Goal: Task Accomplishment & Management: Complete application form

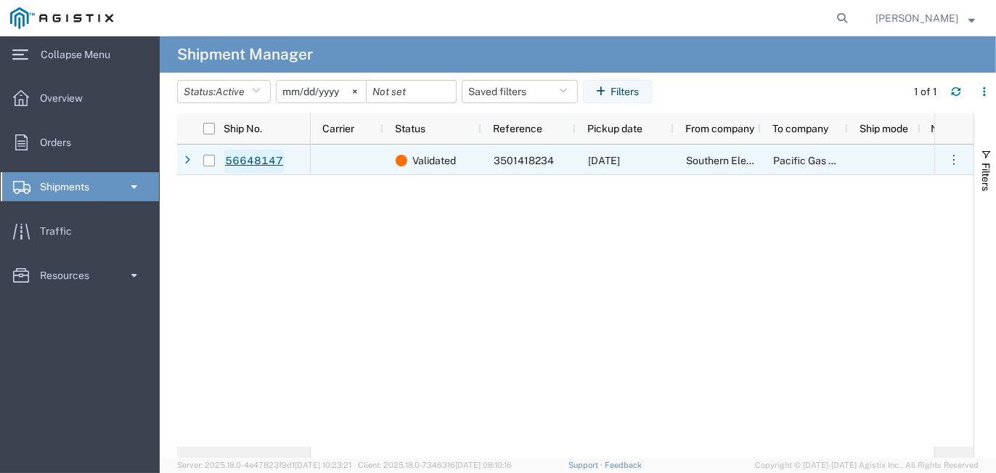
click at [248, 153] on link "56648147" at bounding box center [254, 161] width 60 height 23
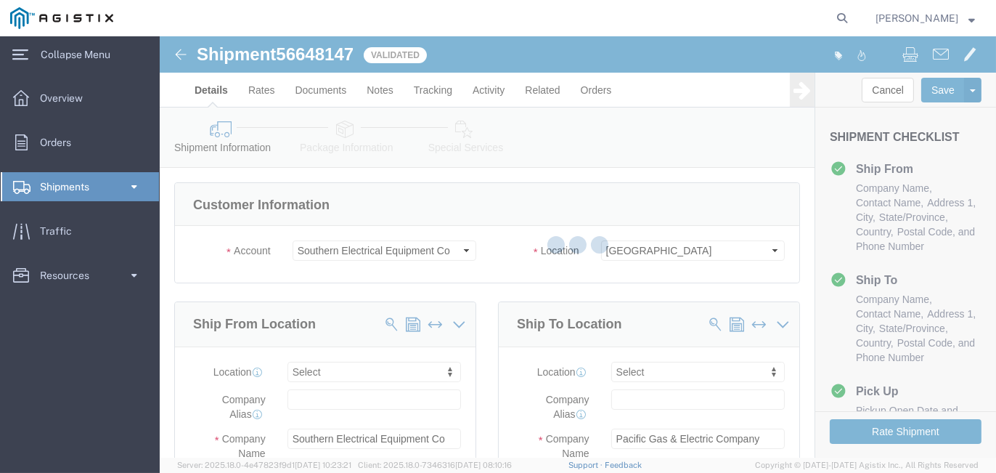
select select
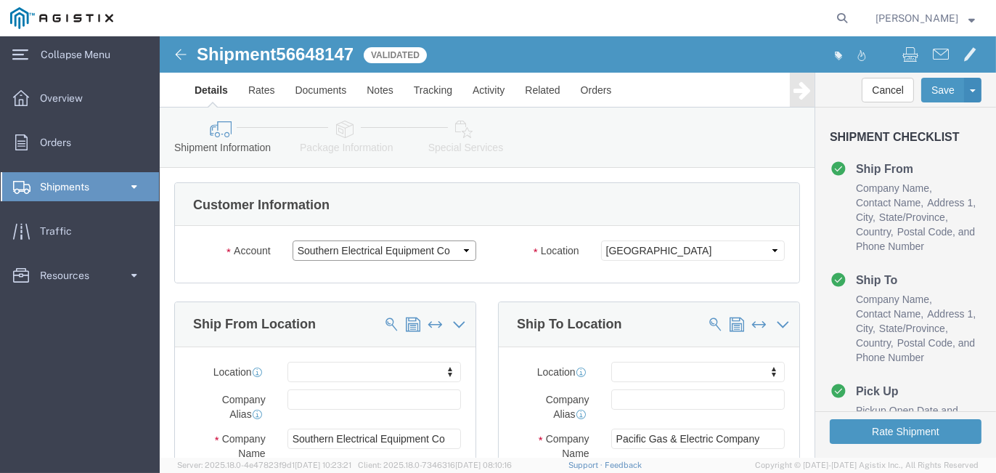
click select "Select PG&E Southern Electrical Equipment Co"
select select "9596"
click select "Select PG&E Southern Electrical Equipment Co"
select select
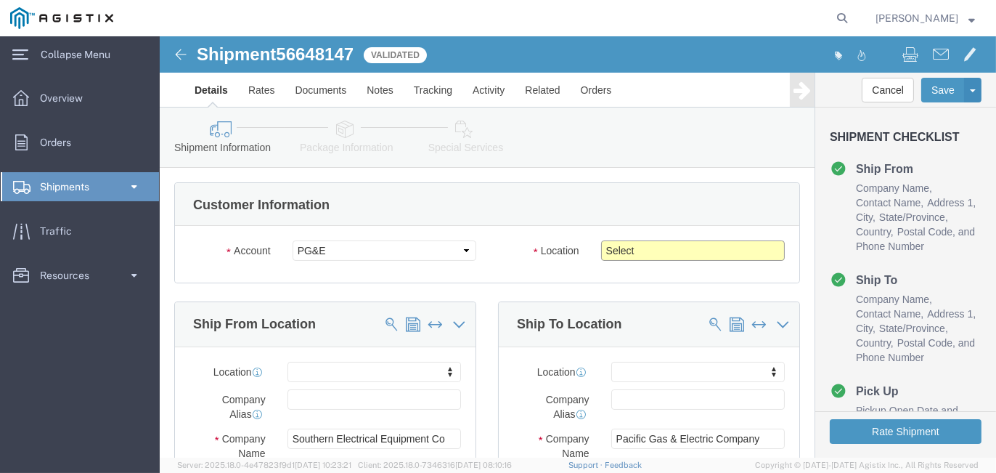
click select "Select All Others [GEOGRAPHIC_DATA] [GEOGRAPHIC_DATA] [GEOGRAPHIC_DATA] [GEOGRA…"
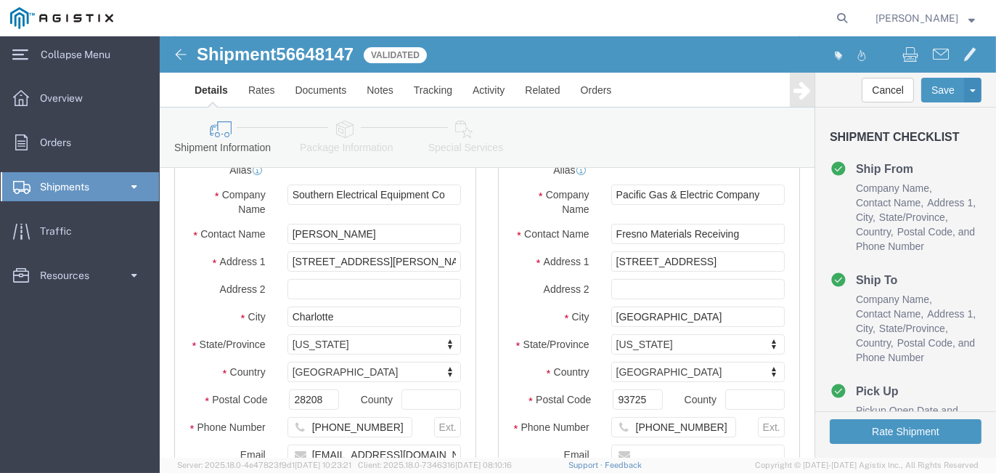
scroll to position [73, 0]
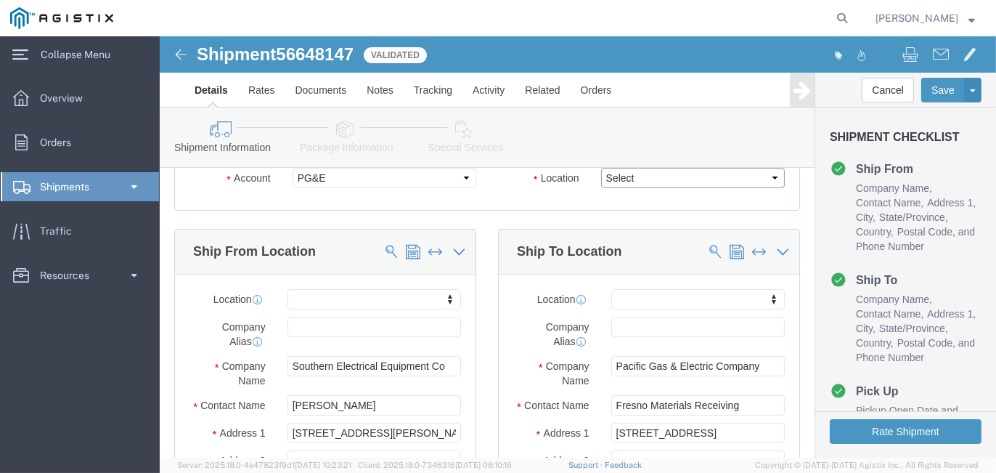
click select "Select All Others [GEOGRAPHIC_DATA] [GEOGRAPHIC_DATA] [GEOGRAPHIC_DATA] [GEOGRA…"
select select "19745"
click select "Select All Others [GEOGRAPHIC_DATA] [GEOGRAPHIC_DATA] [GEOGRAPHIC_DATA] [GEOGRA…"
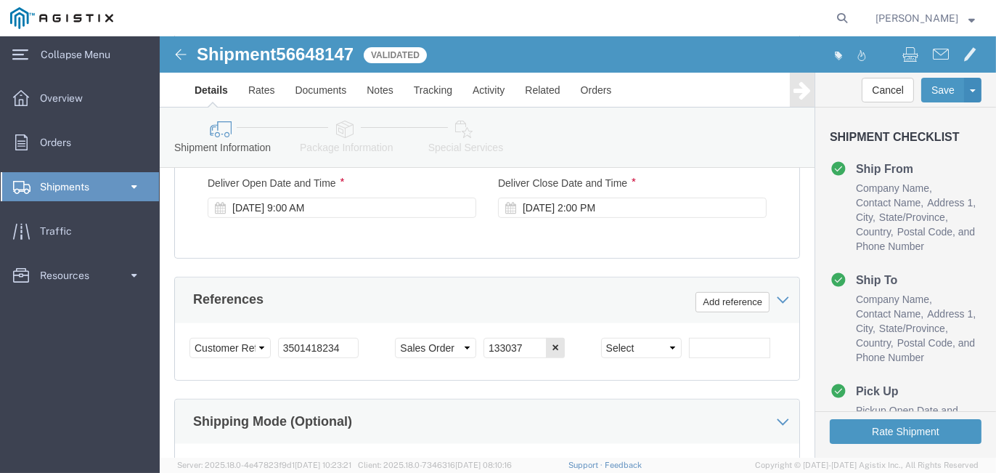
scroll to position [944, 0]
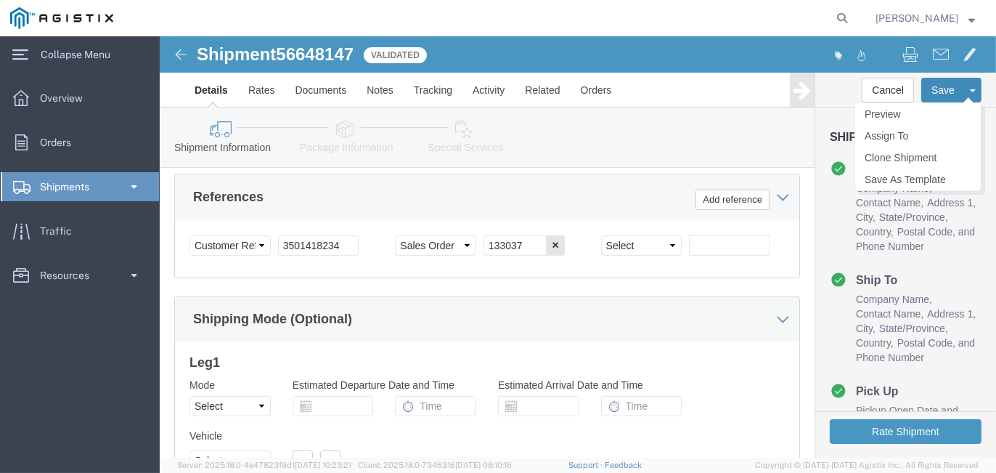
click button "Save"
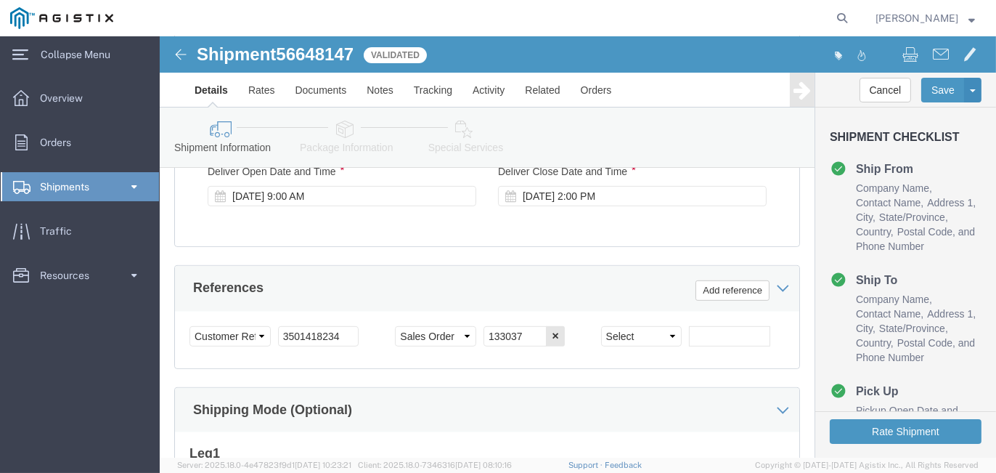
scroll to position [1087, 0]
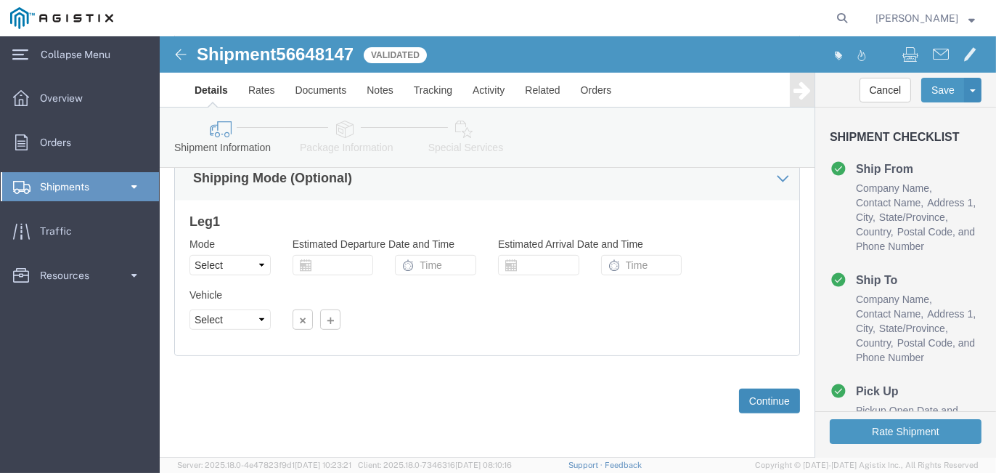
click button "Continue"
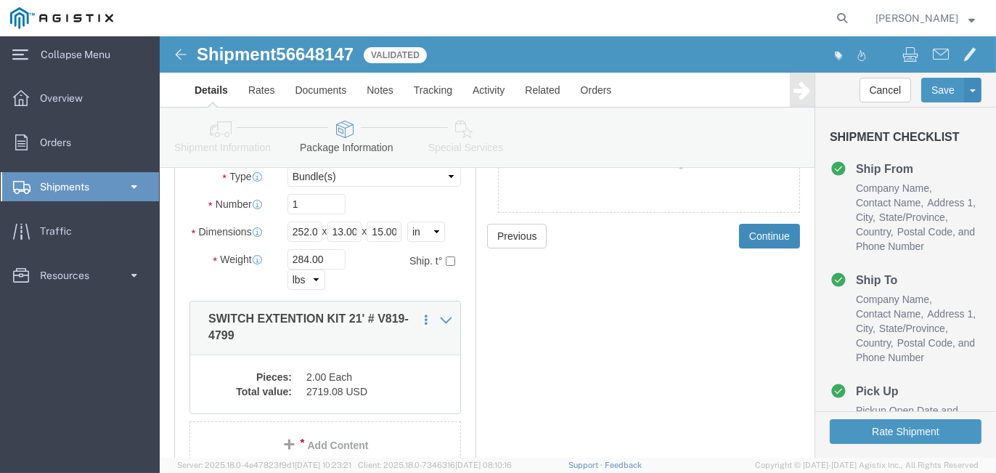
scroll to position [0, 0]
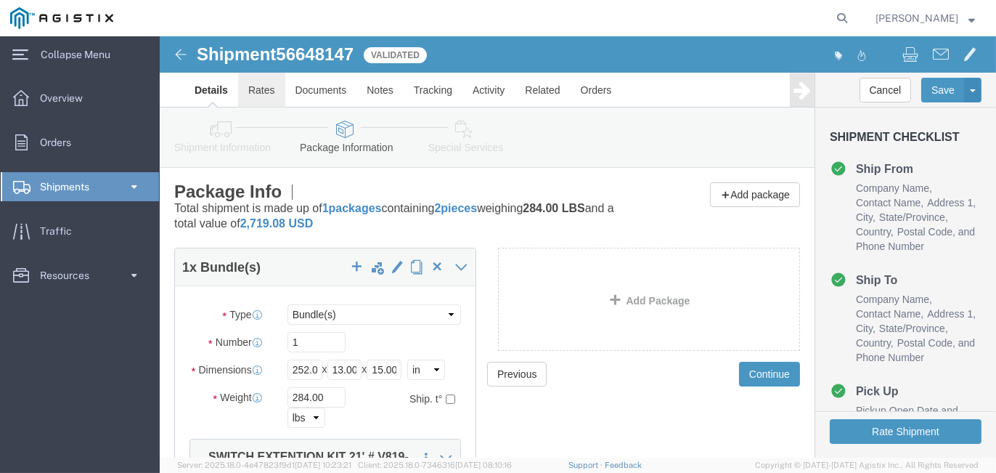
click link "Rates"
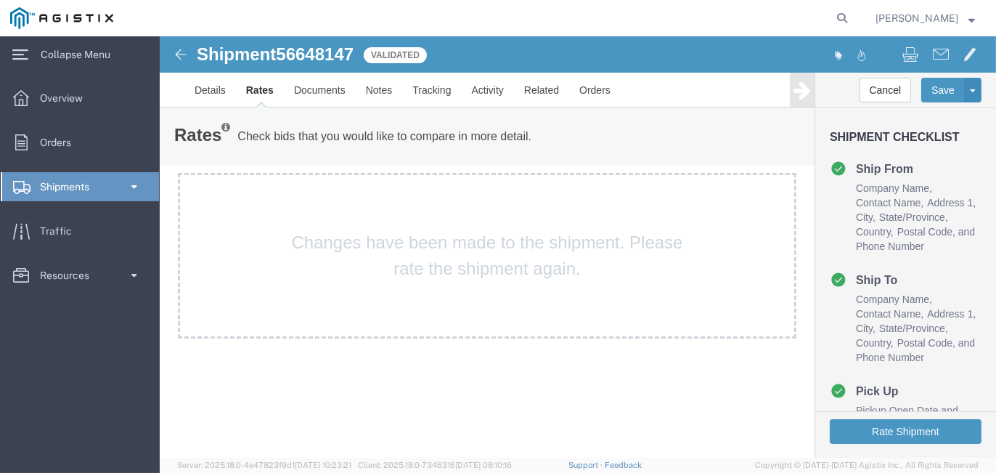
click at [56, 184] on span "Shipments" at bounding box center [70, 186] width 60 height 29
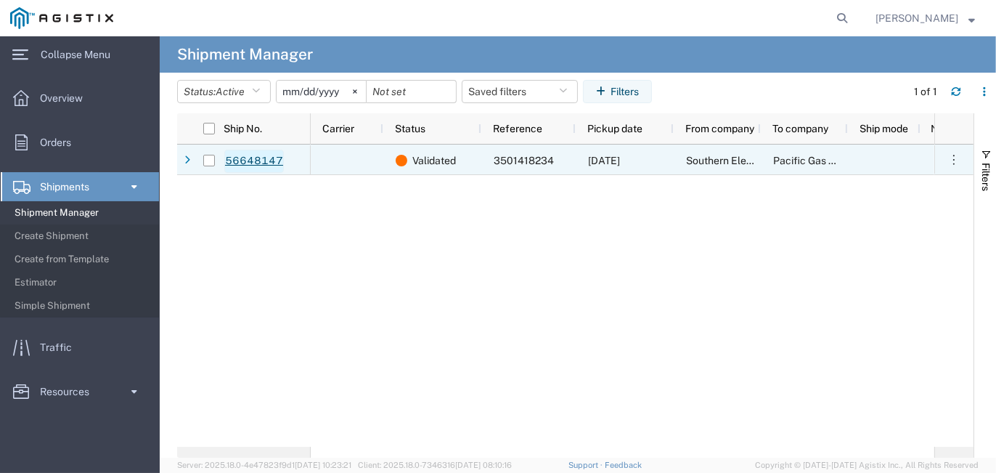
click at [259, 160] on link "56648147" at bounding box center [254, 161] width 60 height 23
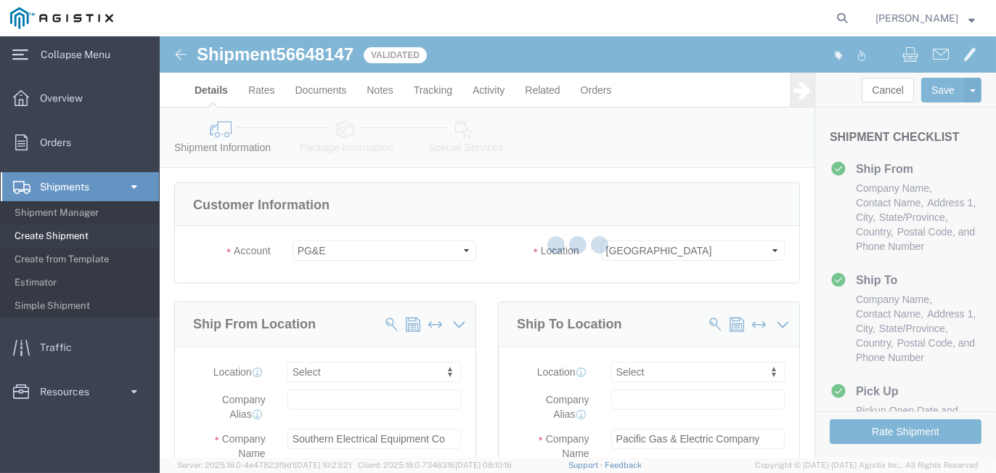
select select
